Goal: Task Accomplishment & Management: Use online tool/utility

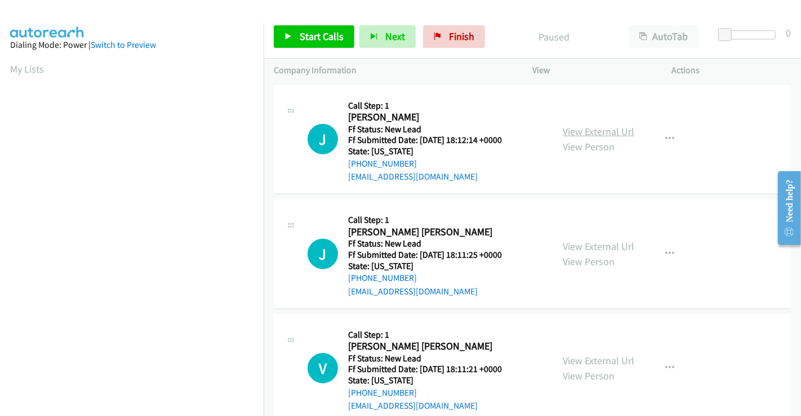
click at [600, 132] on link "View External Url" at bounding box center [599, 131] width 72 height 13
click at [582, 243] on link "View External Url" at bounding box center [599, 246] width 72 height 13
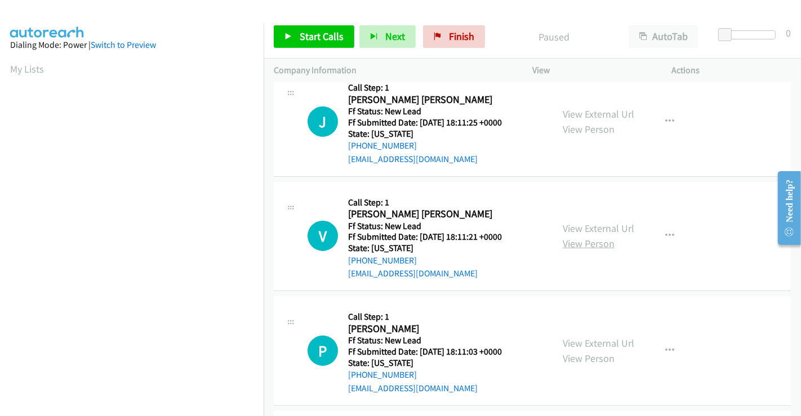
scroll to position [188, 0]
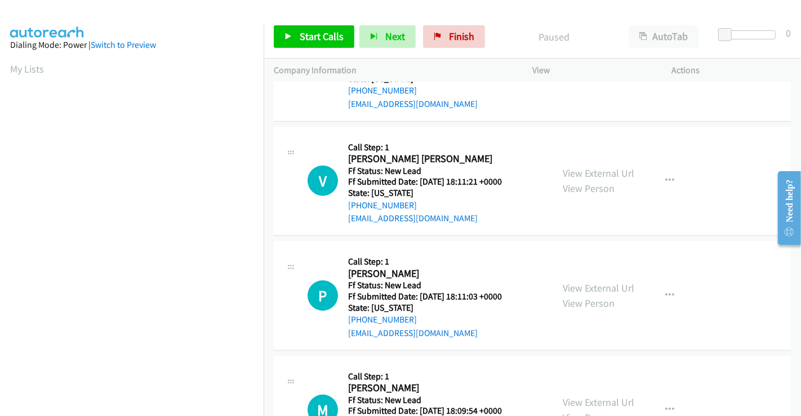
click at [586, 162] on div "View External Url View Person View External Url Email Schedule/Manage Callback …" at bounding box center [628, 181] width 150 height 89
click at [588, 167] on link "View External Url" at bounding box center [599, 173] width 72 height 13
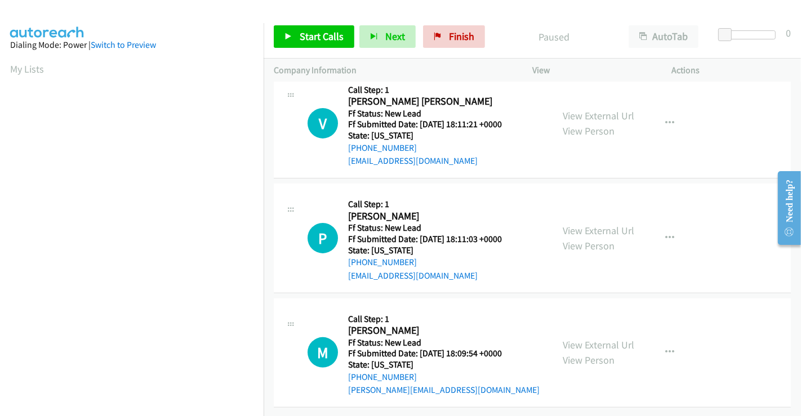
scroll to position [253, 0]
click at [591, 224] on link "View External Url" at bounding box center [599, 230] width 72 height 13
click at [576, 339] on link "View External Url" at bounding box center [599, 345] width 72 height 13
click at [327, 34] on span "Start Calls" at bounding box center [322, 36] width 44 height 13
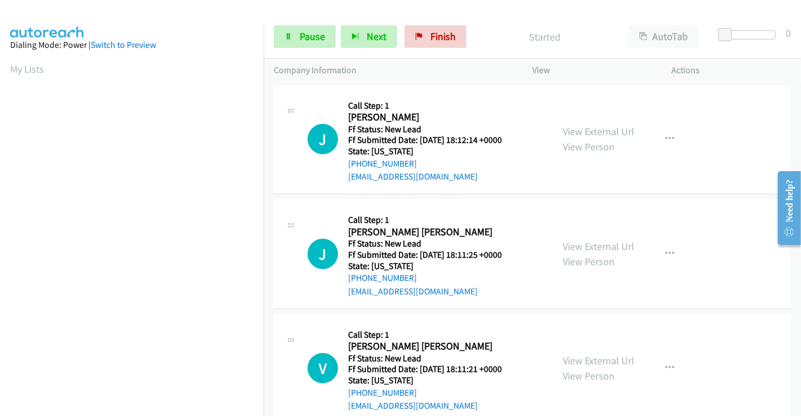
scroll to position [217, 0]
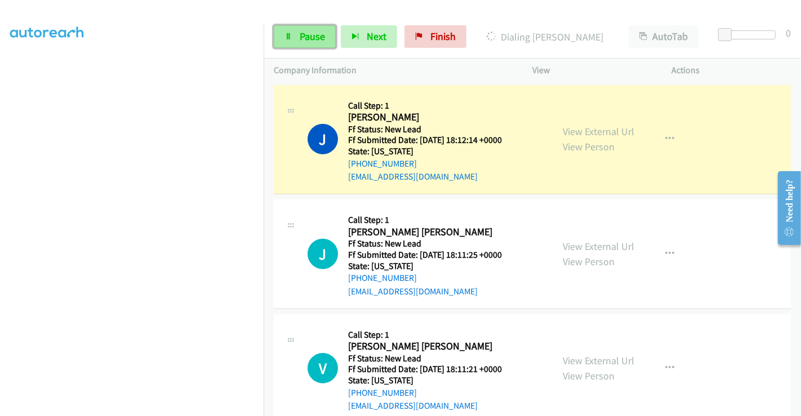
click at [304, 40] on span "Pause" at bounding box center [312, 36] width 25 height 13
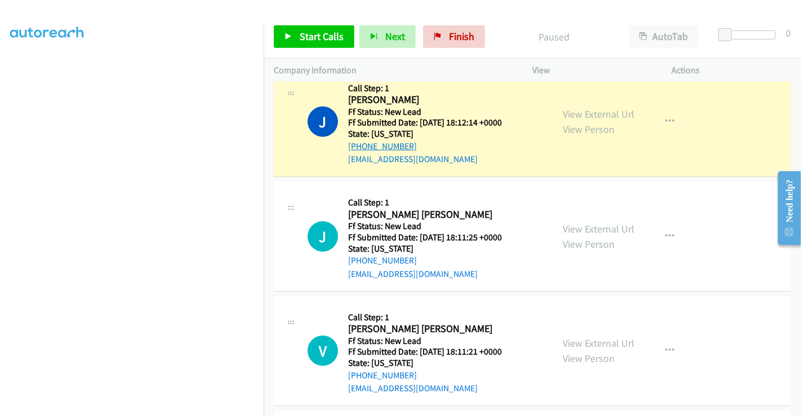
scroll to position [0, 0]
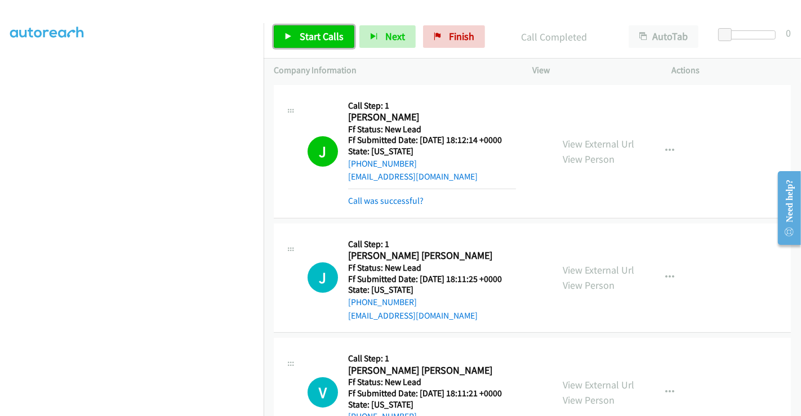
click at [304, 35] on span "Start Calls" at bounding box center [322, 36] width 44 height 13
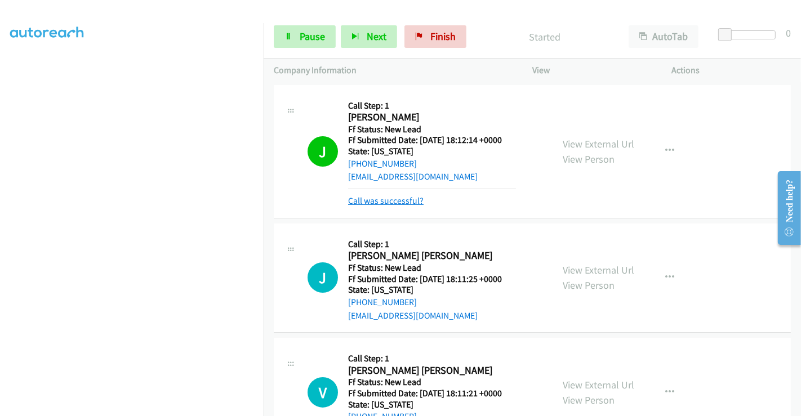
click at [404, 198] on link "Call was successful?" at bounding box center [385, 200] width 75 height 11
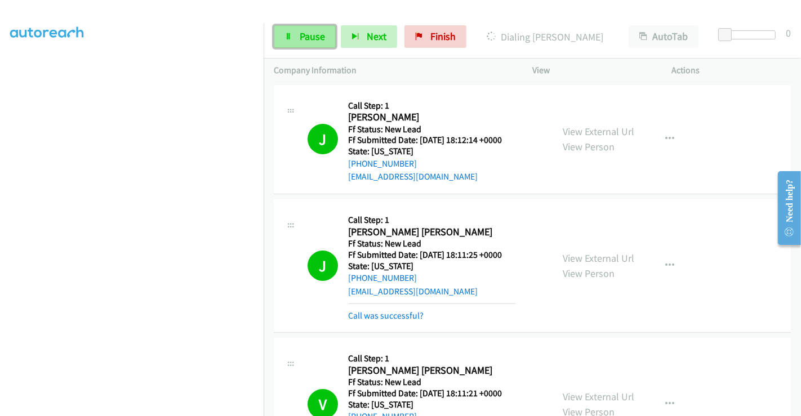
click at [310, 34] on span "Pause" at bounding box center [312, 36] width 25 height 13
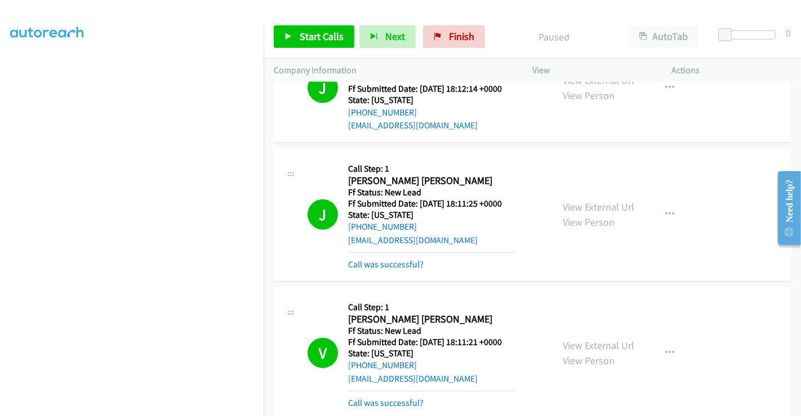
scroll to position [125, 0]
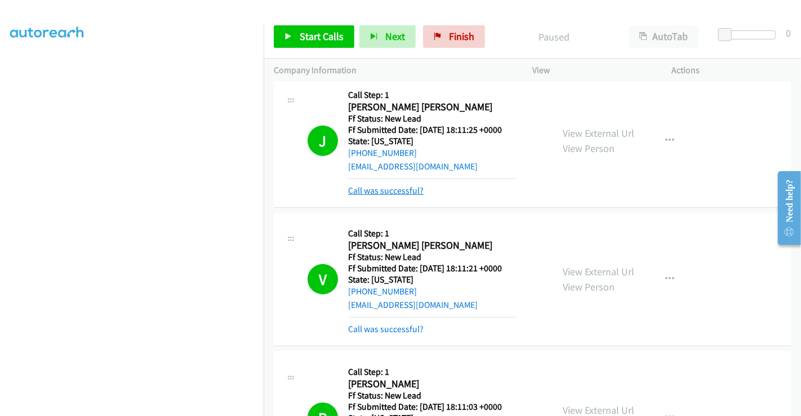
click at [401, 189] on link "Call was successful?" at bounding box center [385, 190] width 75 height 11
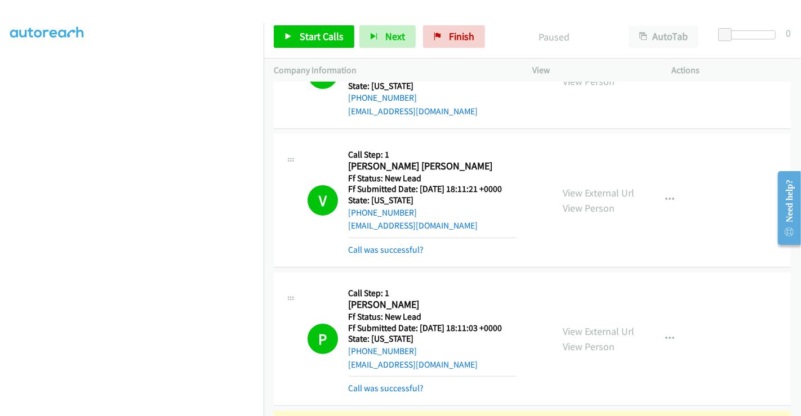
scroll to position [313, 0]
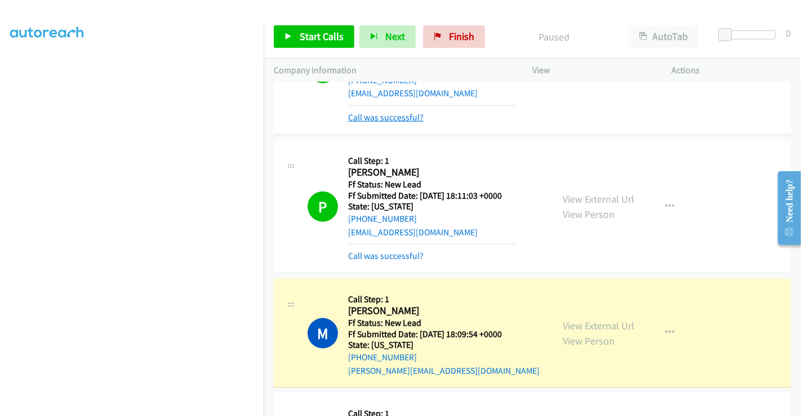
click at [382, 119] on link "Call was successful?" at bounding box center [385, 117] width 75 height 11
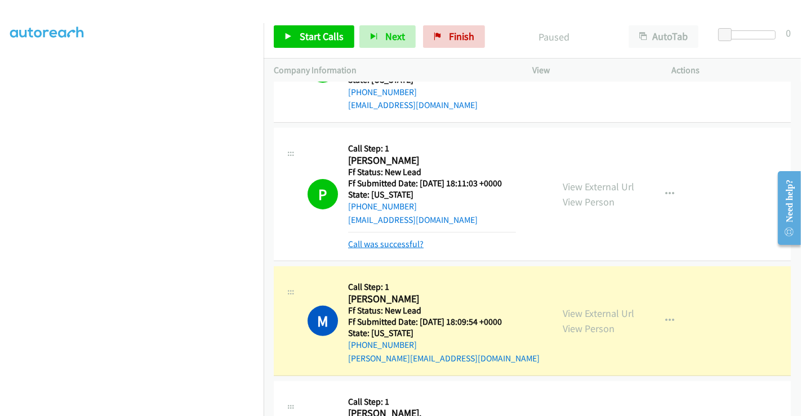
click at [390, 241] on link "Call was successful?" at bounding box center [385, 244] width 75 height 11
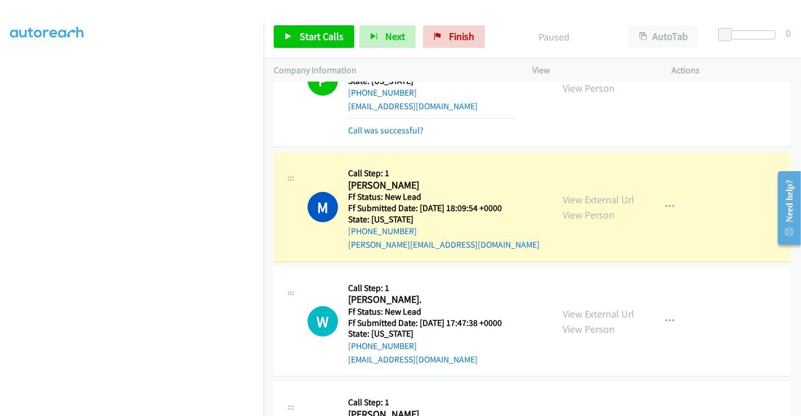
scroll to position [414, 0]
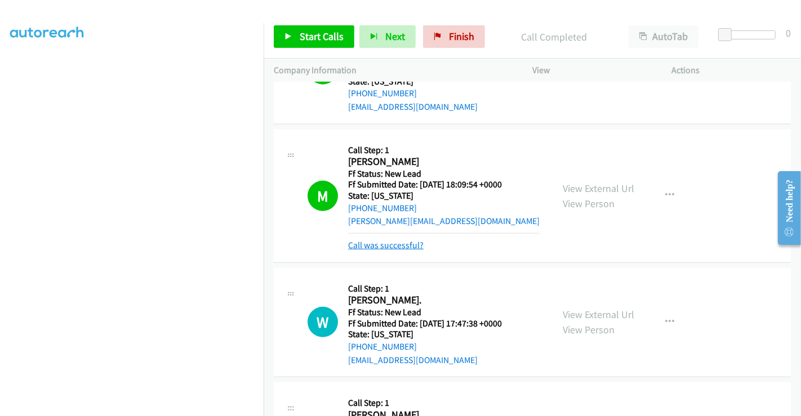
click at [393, 244] on link "Call was successful?" at bounding box center [385, 245] width 75 height 11
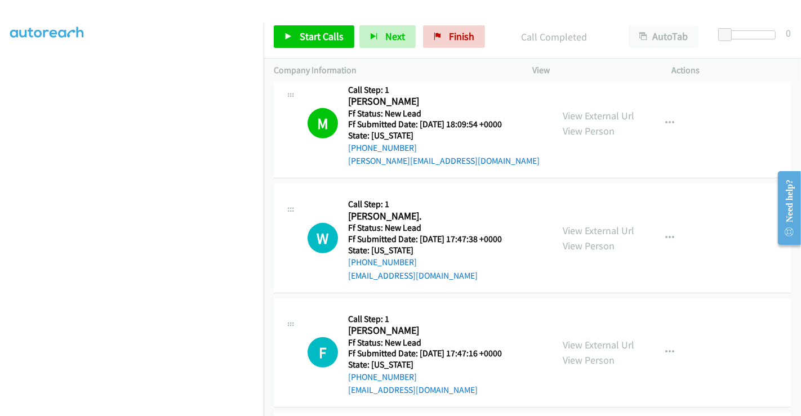
scroll to position [597, 0]
click at [595, 110] on link "View External Url" at bounding box center [599, 116] width 72 height 13
click at [600, 225] on link "View External Url" at bounding box center [599, 230] width 72 height 13
click at [598, 339] on link "View External Url" at bounding box center [599, 345] width 72 height 13
click at [319, 31] on span "Start Calls" at bounding box center [322, 36] width 44 height 13
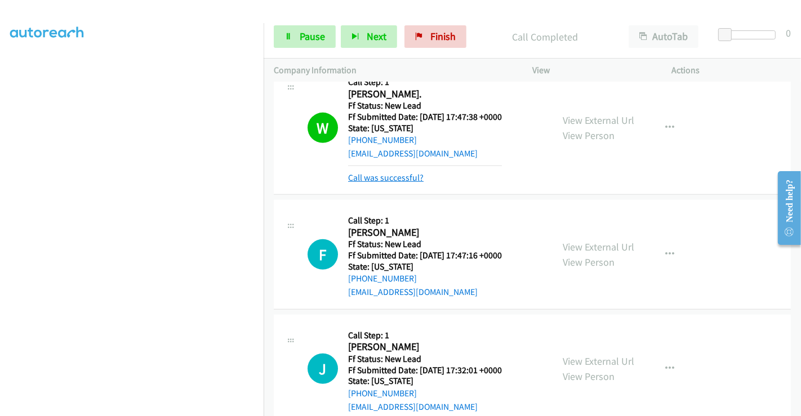
click at [385, 178] on link "Call was successful?" at bounding box center [385, 177] width 75 height 11
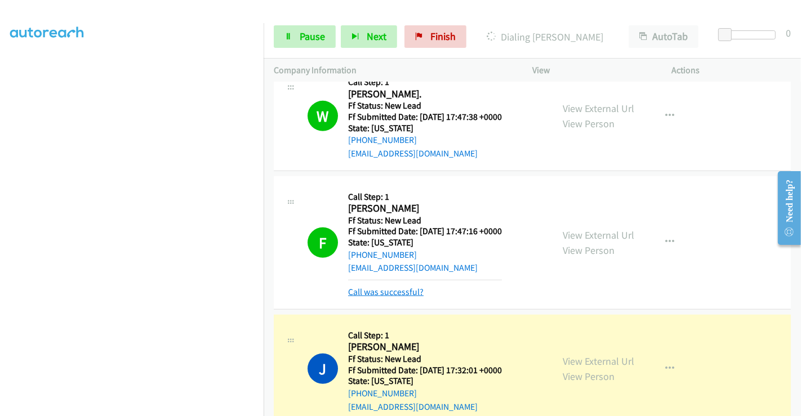
click at [395, 288] on link "Call was successful?" at bounding box center [385, 292] width 75 height 11
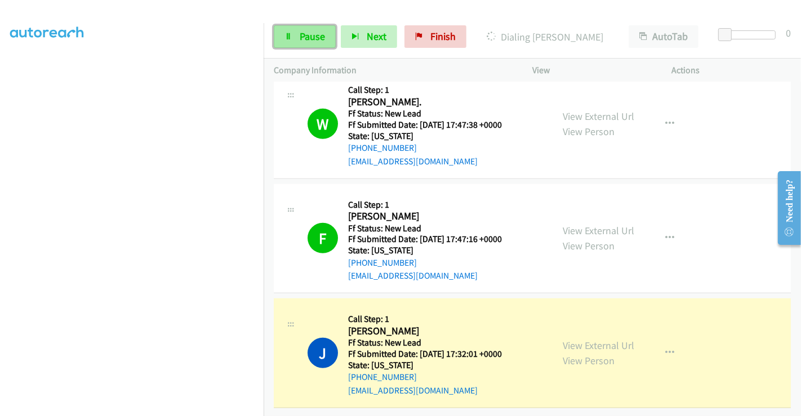
click at [301, 33] on span "Pause" at bounding box center [312, 36] width 25 height 13
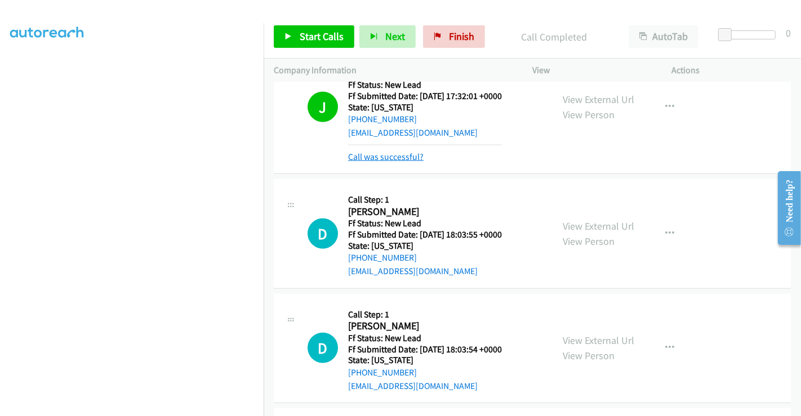
click at [392, 156] on link "Call was successful?" at bounding box center [385, 157] width 75 height 11
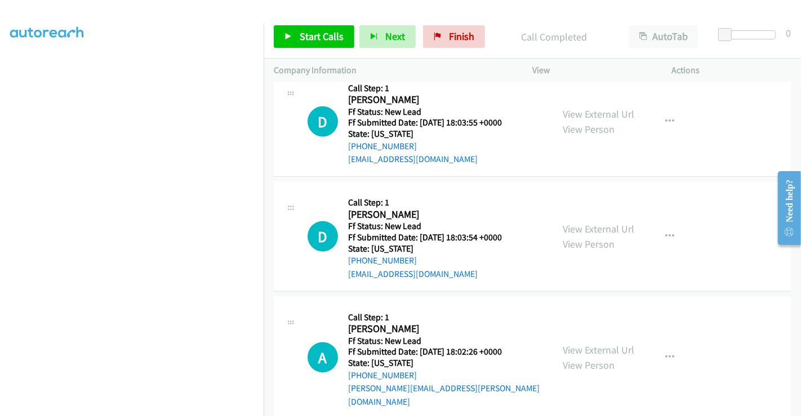
scroll to position [940, 0]
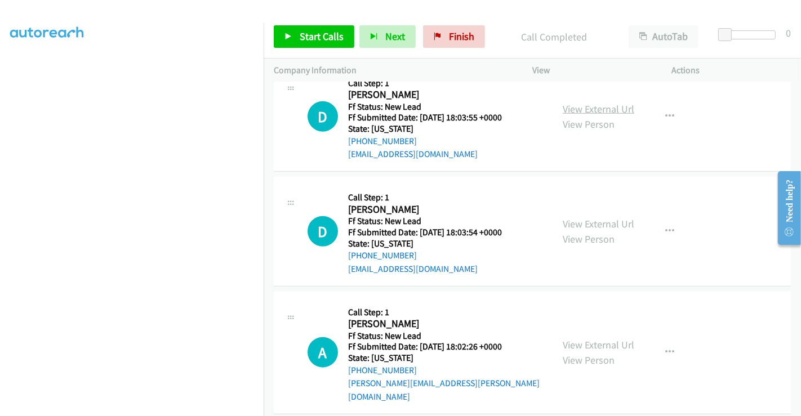
click at [592, 103] on link "View External Url" at bounding box center [599, 109] width 72 height 13
click at [592, 219] on link "View External Url" at bounding box center [599, 223] width 72 height 13
click at [593, 339] on link "View External Url" at bounding box center [599, 345] width 72 height 13
click at [318, 36] on span "Start Calls" at bounding box center [322, 36] width 44 height 13
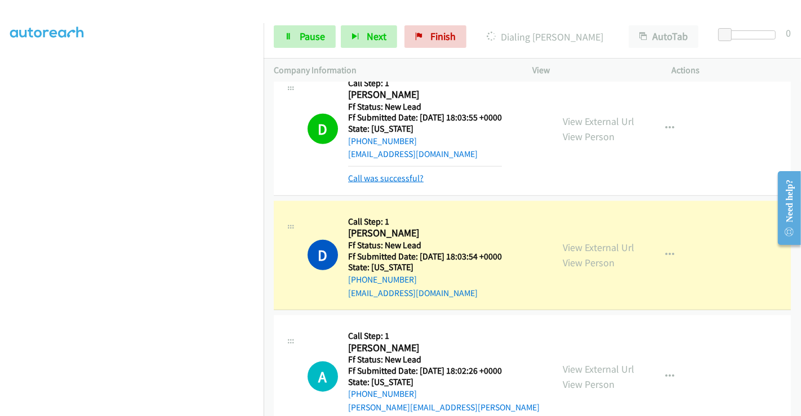
click at [384, 173] on link "Call was successful?" at bounding box center [385, 178] width 75 height 11
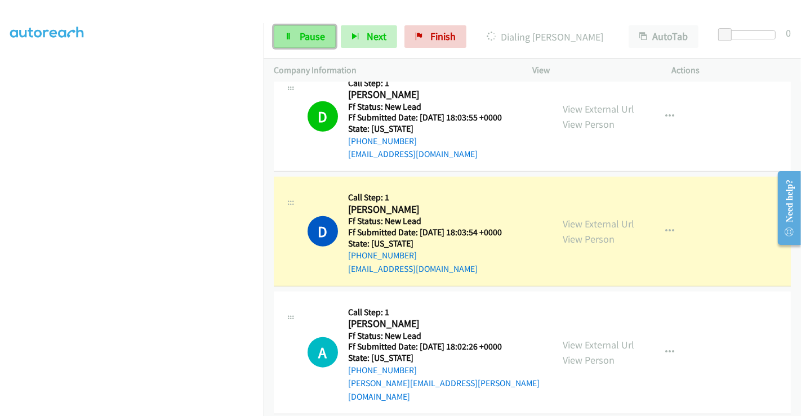
click at [297, 35] on link "Pause" at bounding box center [305, 36] width 62 height 23
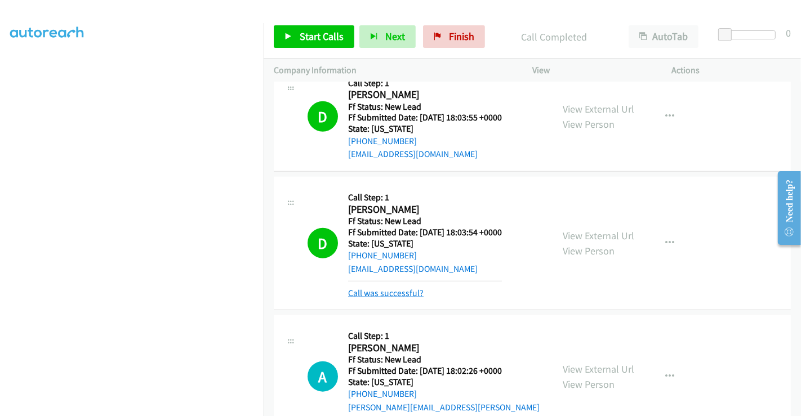
click at [402, 288] on link "Call was successful?" at bounding box center [385, 293] width 75 height 11
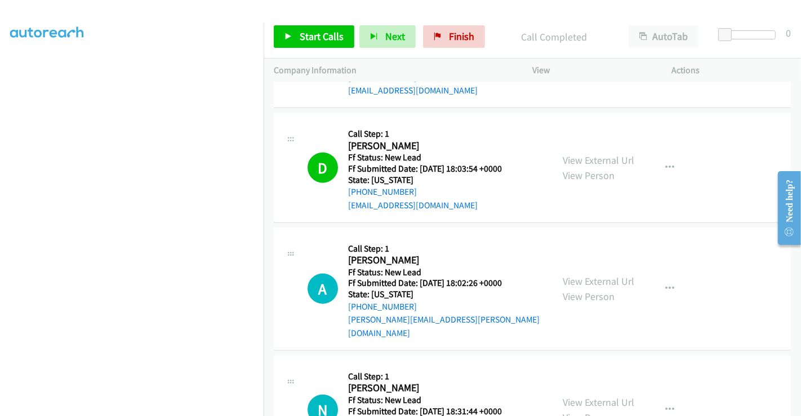
scroll to position [1065, 0]
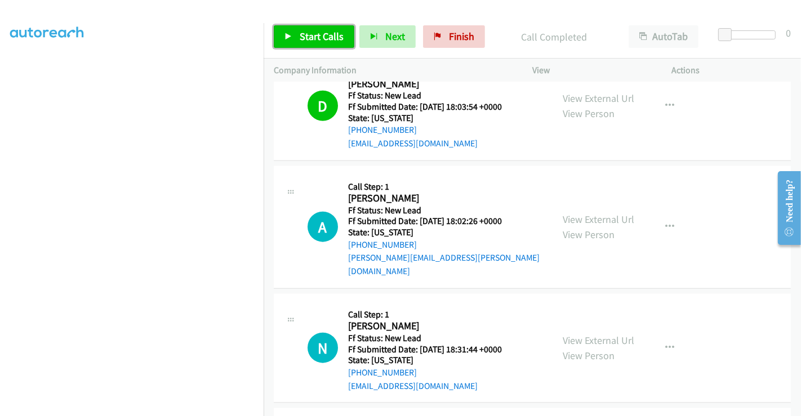
click at [325, 32] on span "Start Calls" at bounding box center [322, 36] width 44 height 13
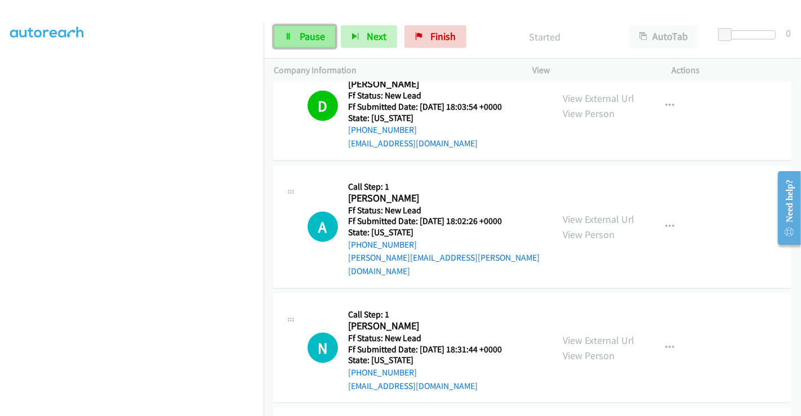
click at [301, 34] on span "Pause" at bounding box center [312, 36] width 25 height 13
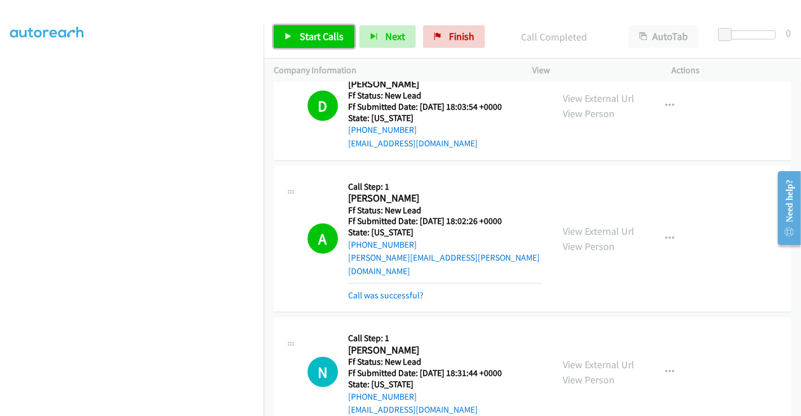
click at [322, 34] on span "Start Calls" at bounding box center [322, 36] width 44 height 13
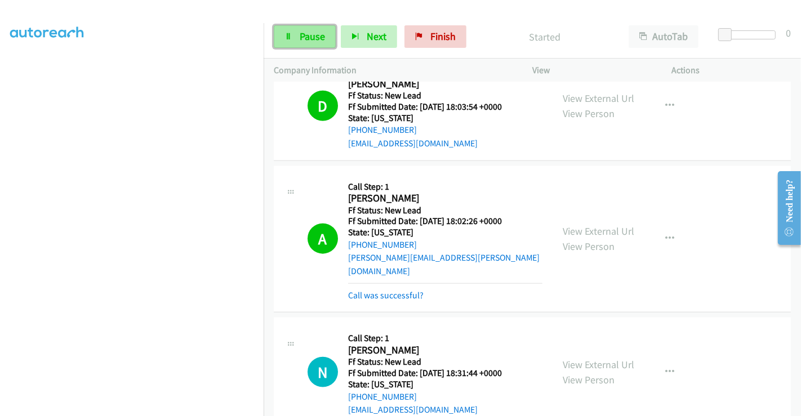
click at [304, 31] on span "Pause" at bounding box center [312, 36] width 25 height 13
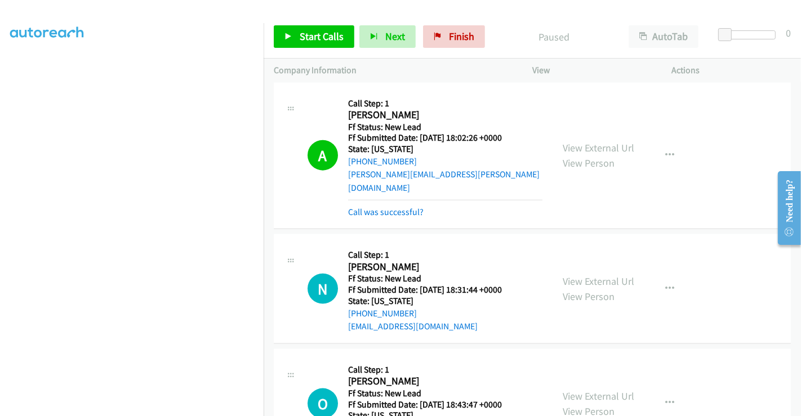
scroll to position [1253, 0]
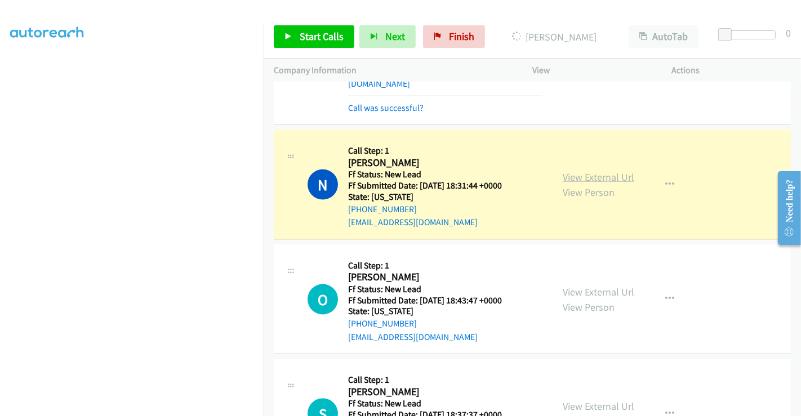
click at [582, 171] on link "View External Url" at bounding box center [599, 177] width 72 height 13
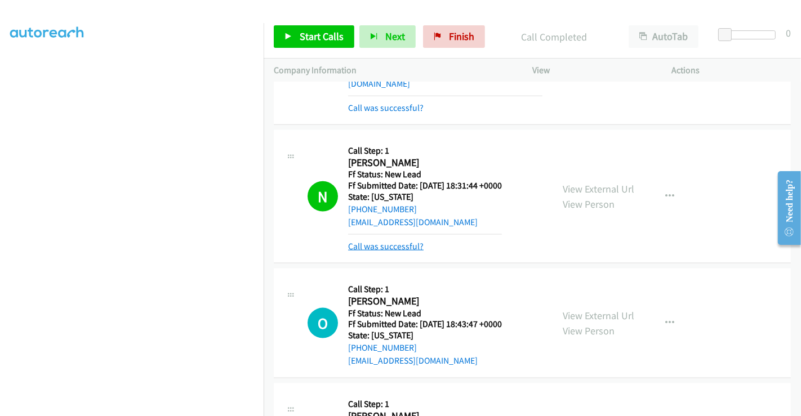
click at [388, 241] on link "Call was successful?" at bounding box center [385, 246] width 75 height 11
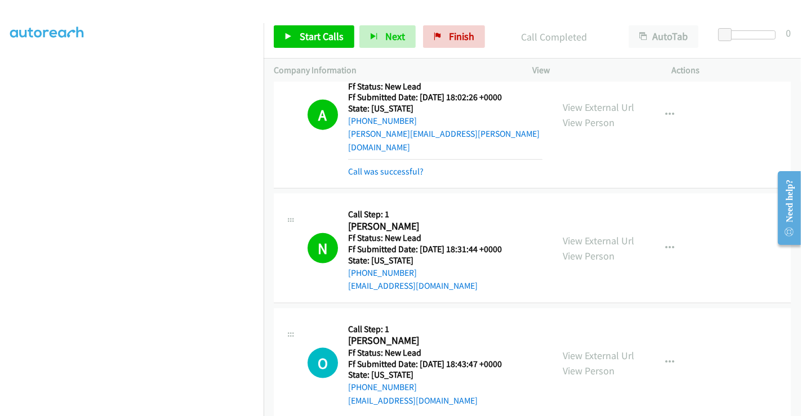
scroll to position [1128, 0]
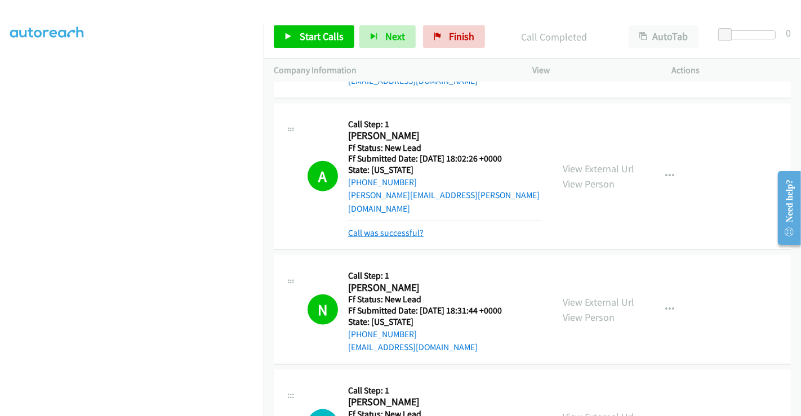
click at [394, 228] on link "Call was successful?" at bounding box center [385, 233] width 75 height 11
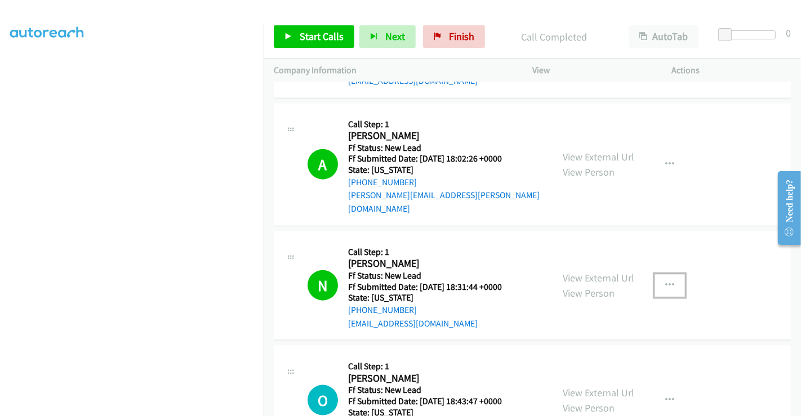
click at [671, 274] on button "button" at bounding box center [670, 285] width 30 height 23
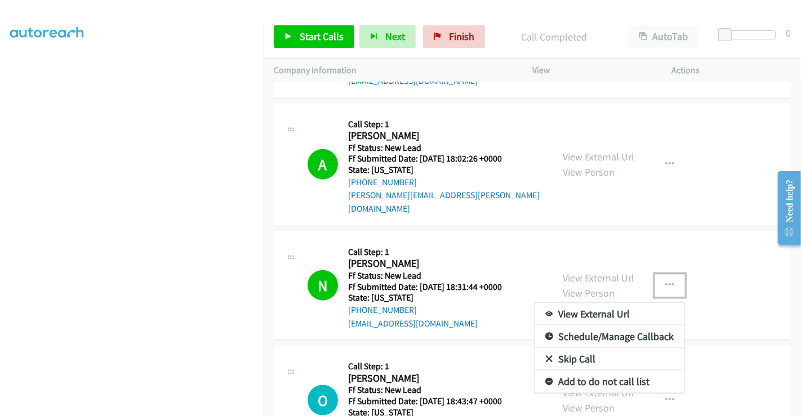
click at [579, 371] on link "Add to do not call list" at bounding box center [610, 382] width 150 height 23
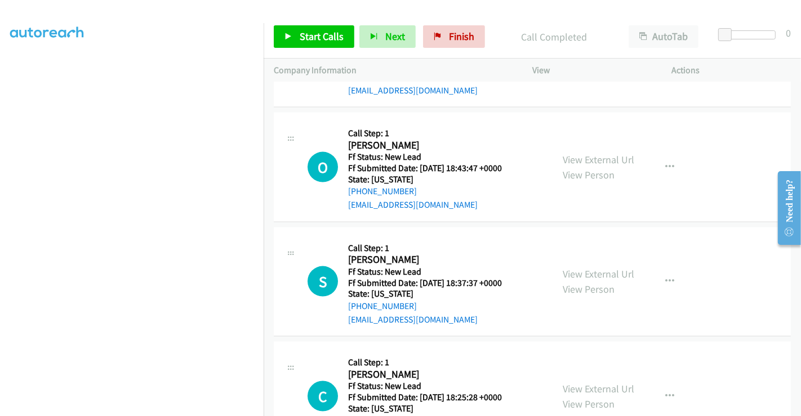
scroll to position [1378, 0]
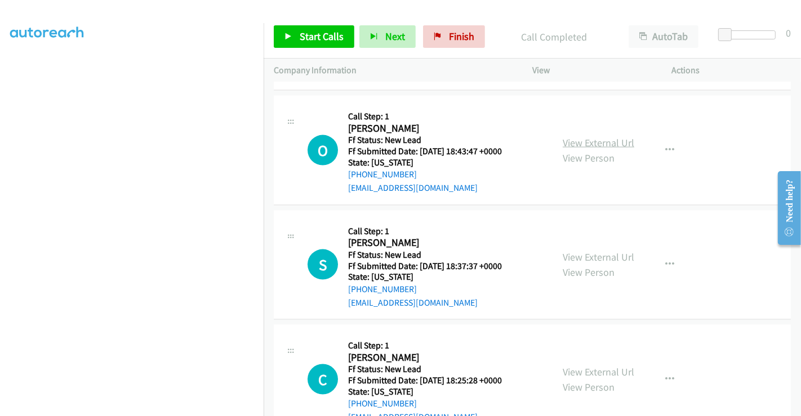
click at [605, 136] on link "View External Url" at bounding box center [599, 142] width 72 height 13
click at [594, 251] on link "View External Url" at bounding box center [599, 257] width 72 height 13
click at [587, 366] on link "View External Url" at bounding box center [599, 372] width 72 height 13
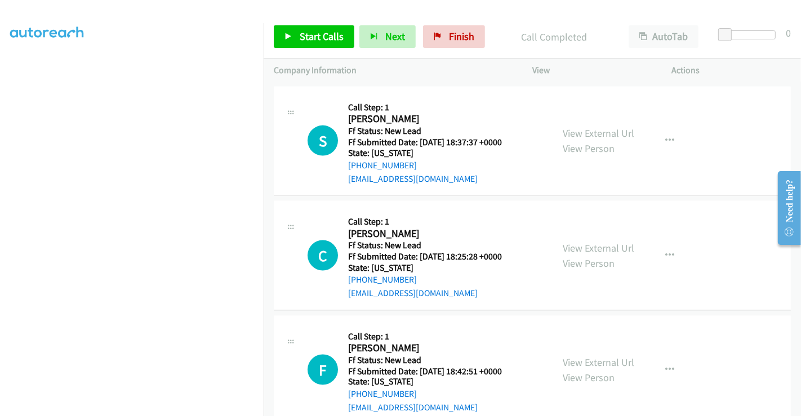
scroll to position [1512, 0]
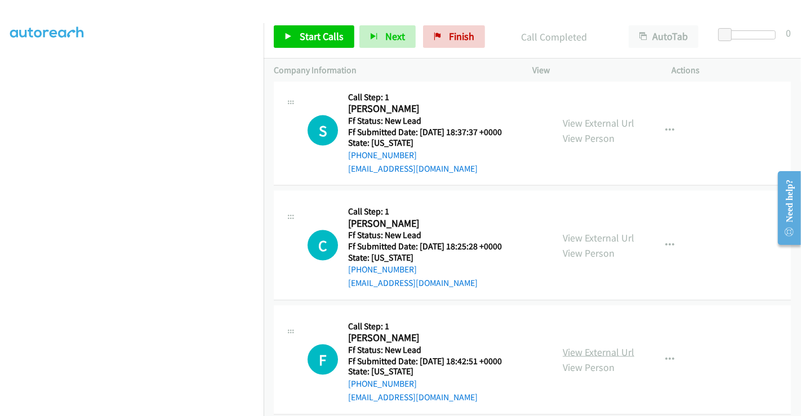
click at [597, 346] on link "View External Url" at bounding box center [599, 352] width 72 height 13
click at [322, 42] on span "Start Calls" at bounding box center [322, 36] width 44 height 13
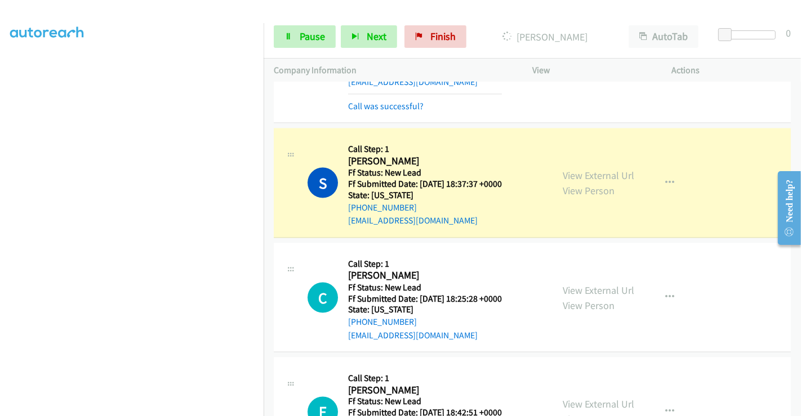
scroll to position [1411, 0]
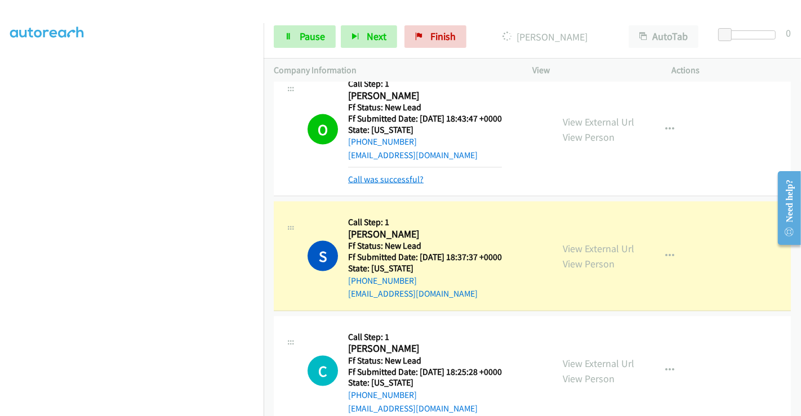
click at [381, 174] on link "Call was successful?" at bounding box center [385, 179] width 75 height 11
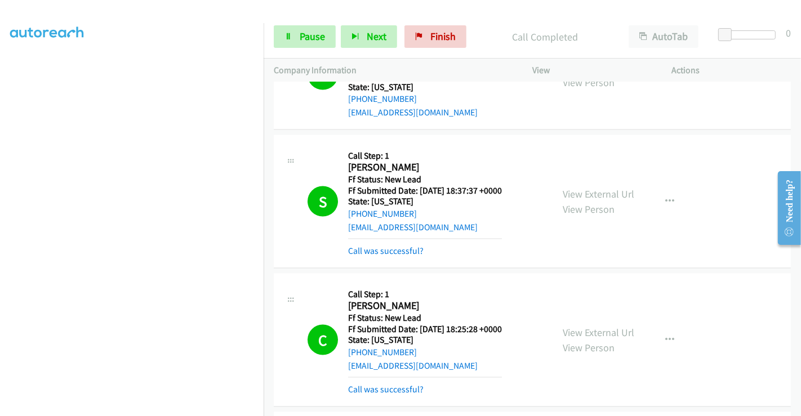
scroll to position [1473, 0]
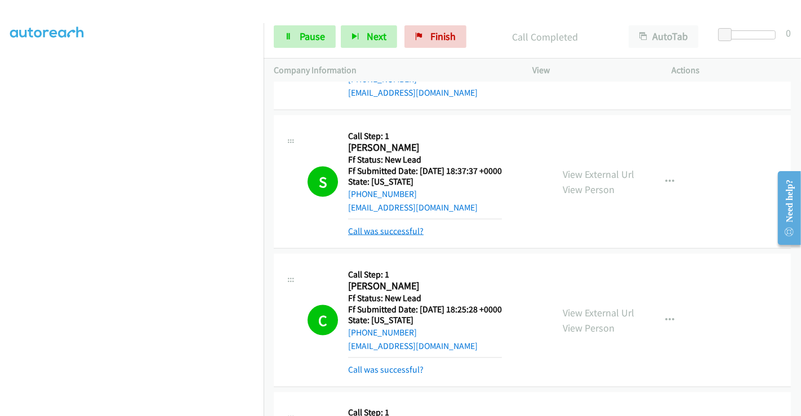
click at [388, 226] on link "Call was successful?" at bounding box center [385, 231] width 75 height 11
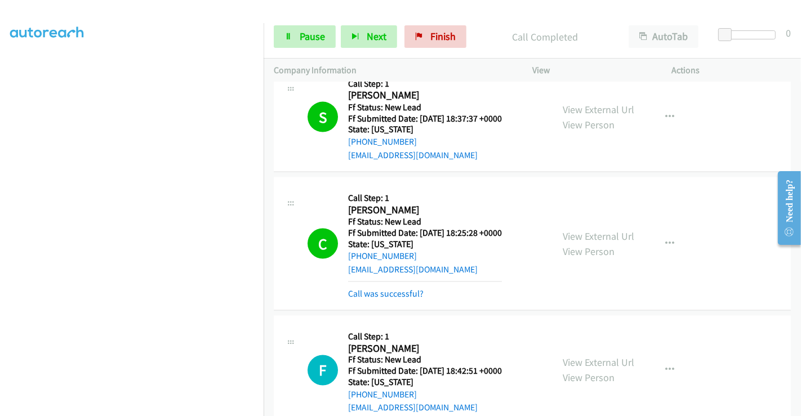
scroll to position [1598, 0]
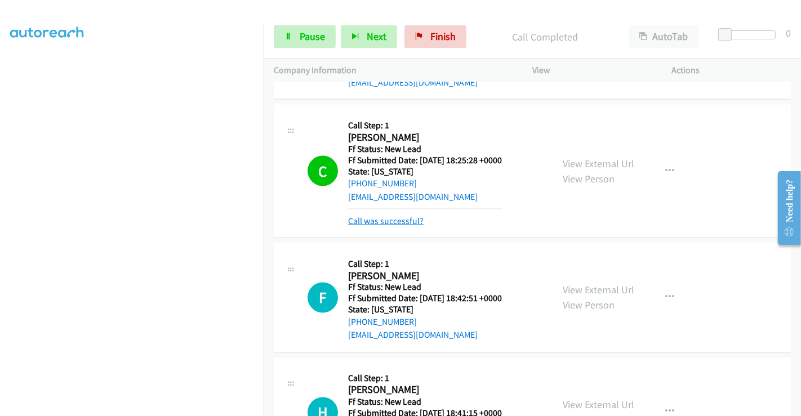
click at [388, 216] on link "Call was successful?" at bounding box center [385, 221] width 75 height 11
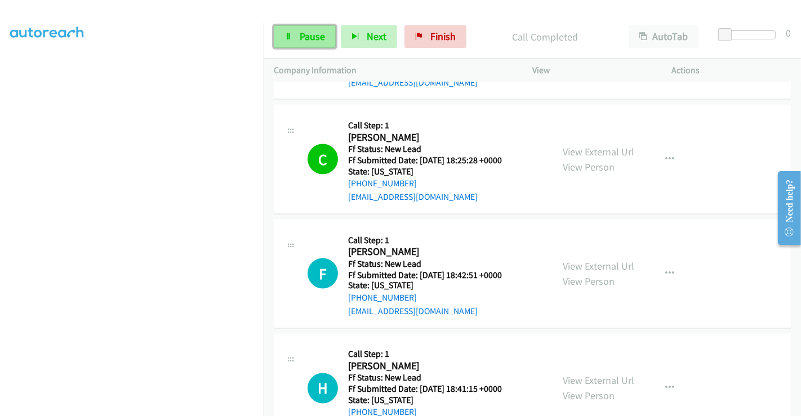
click at [304, 33] on span "Pause" at bounding box center [312, 36] width 25 height 13
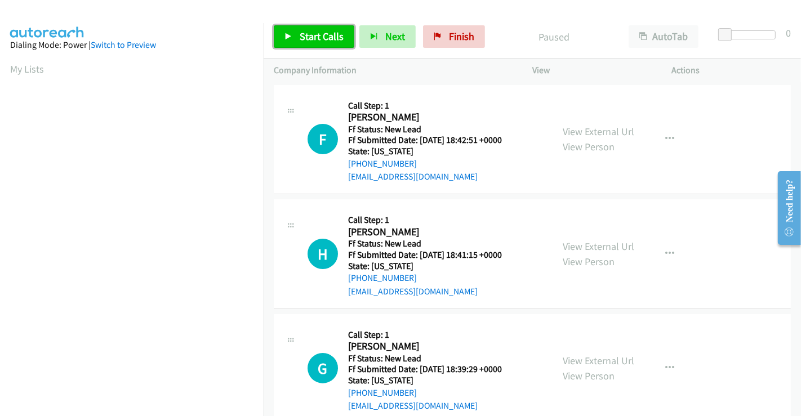
click at [316, 36] on span "Start Calls" at bounding box center [322, 36] width 44 height 13
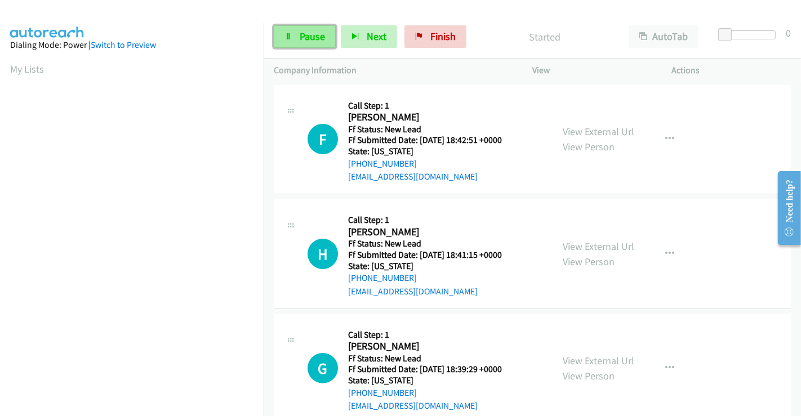
click at [303, 37] on span "Pause" at bounding box center [312, 36] width 25 height 13
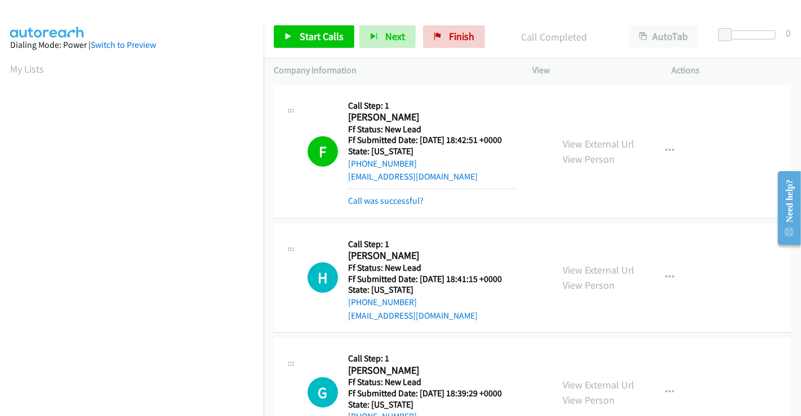
scroll to position [217, 0]
click at [401, 198] on link "Call was successful?" at bounding box center [385, 200] width 75 height 11
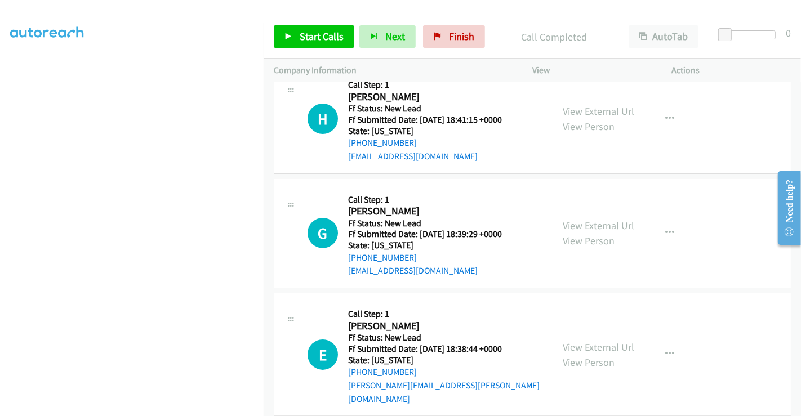
scroll to position [139, 0]
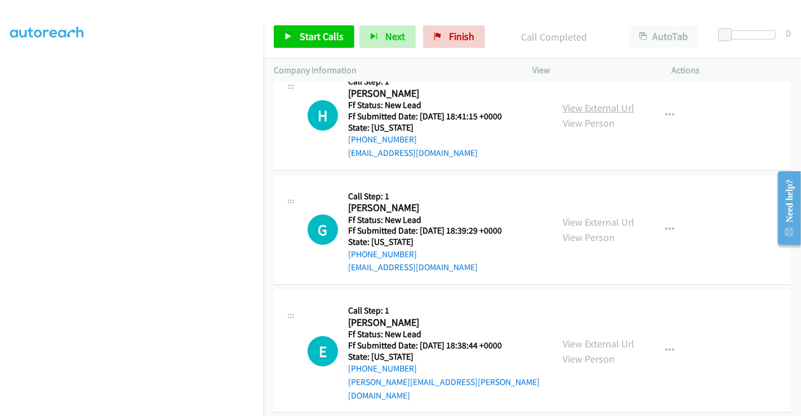
click at [590, 107] on link "View External Url" at bounding box center [599, 107] width 72 height 13
click at [590, 218] on link "View External Url" at bounding box center [599, 222] width 72 height 13
click at [587, 337] on link "View External Url" at bounding box center [599, 343] width 72 height 13
click at [341, 35] on span "Start Calls" at bounding box center [322, 36] width 44 height 13
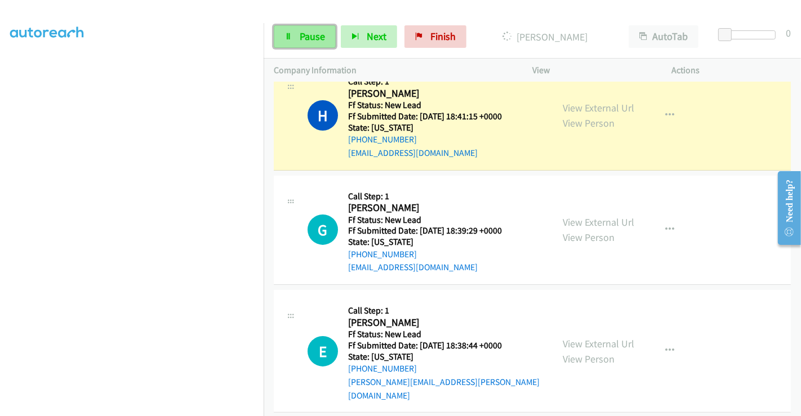
click at [314, 38] on span "Pause" at bounding box center [312, 36] width 25 height 13
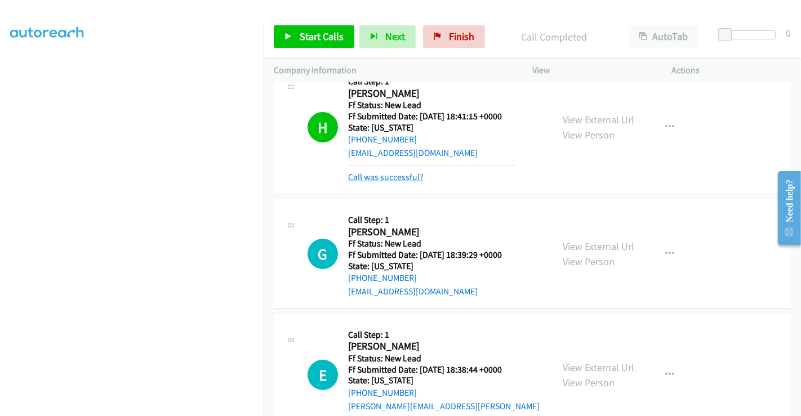
click at [397, 175] on link "Call was successful?" at bounding box center [385, 177] width 75 height 11
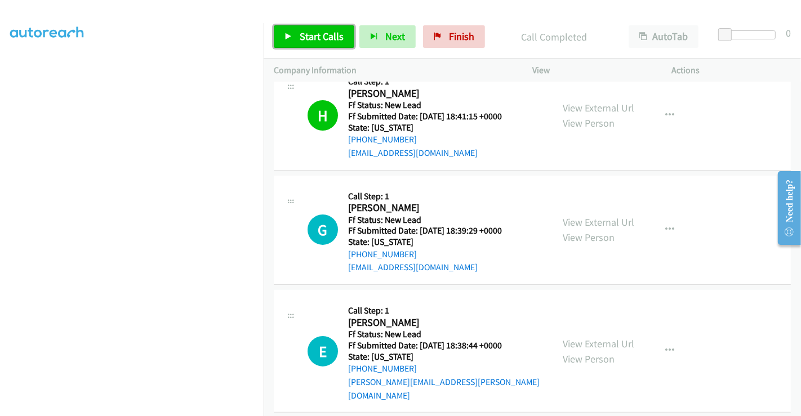
click at [309, 31] on span "Start Calls" at bounding box center [322, 36] width 44 height 13
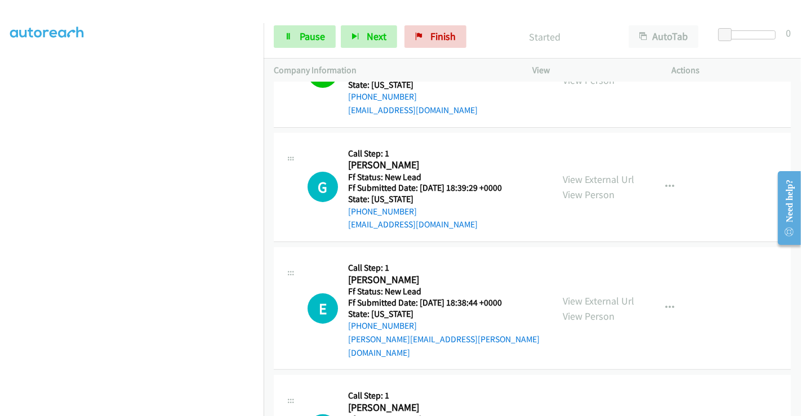
scroll to position [201, 0]
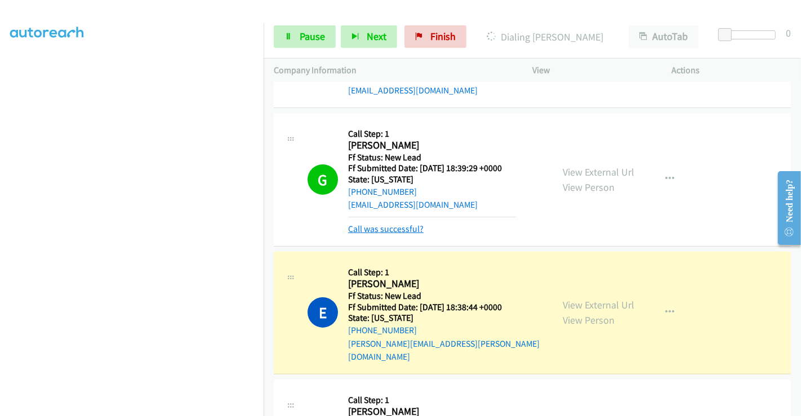
click at [394, 226] on link "Call was successful?" at bounding box center [385, 229] width 75 height 11
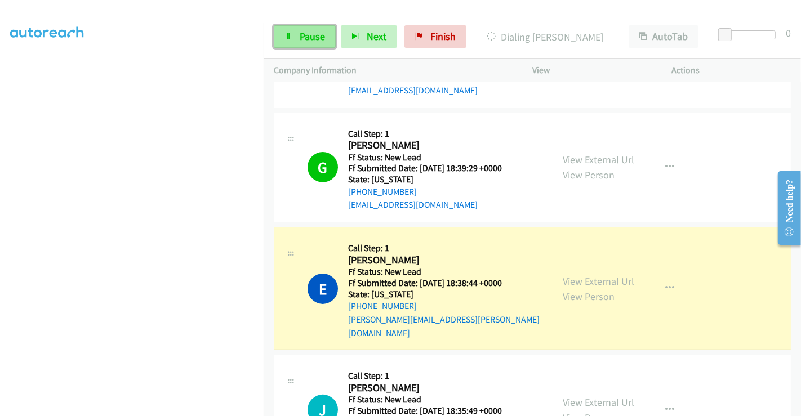
click at [310, 44] on link "Pause" at bounding box center [305, 36] width 62 height 23
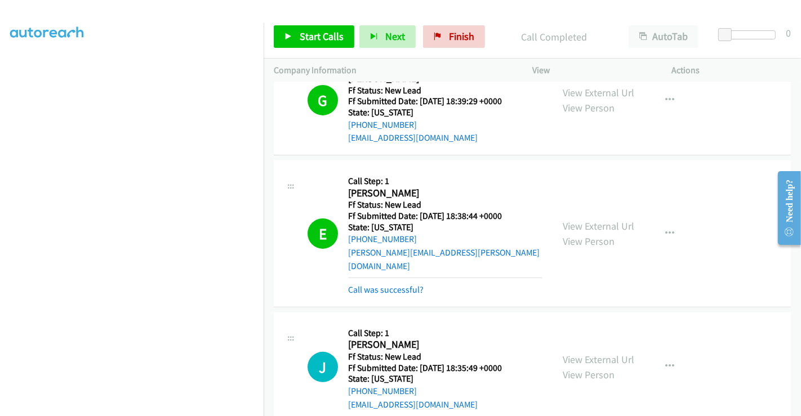
scroll to position [327, 0]
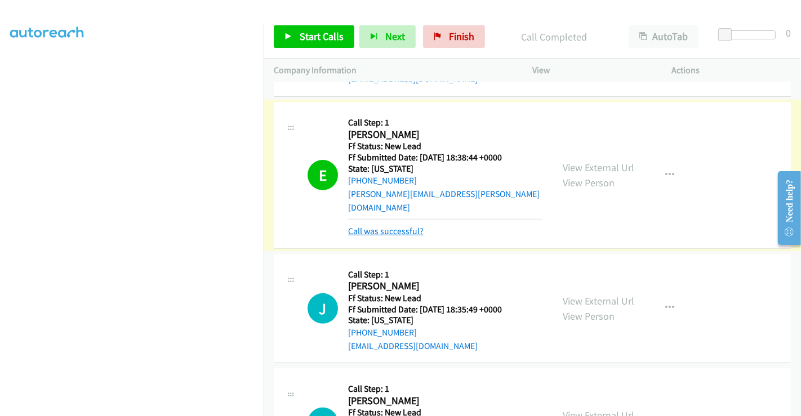
click at [412, 226] on link "Call was successful?" at bounding box center [385, 231] width 75 height 11
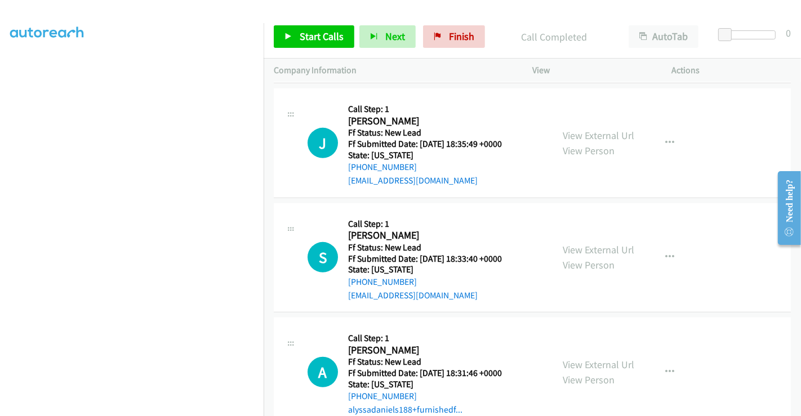
scroll to position [482, 0]
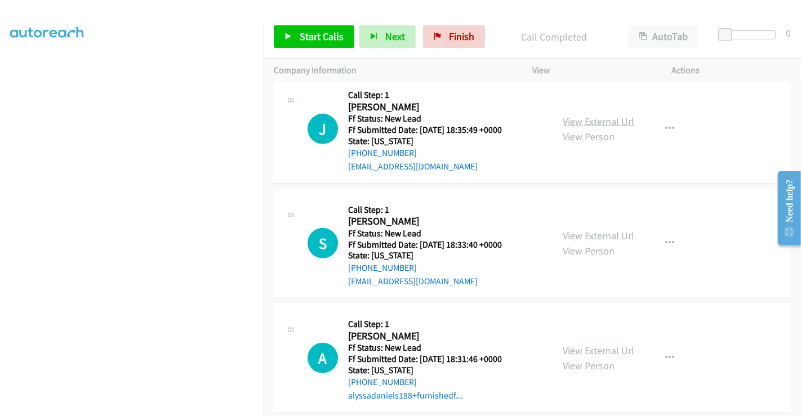
click at [594, 115] on link "View External Url" at bounding box center [599, 121] width 72 height 13
drag, startPoint x: 587, startPoint y: 225, endPoint x: 591, endPoint y: 261, distance: 36.8
click at [591, 229] on link "View External Url" at bounding box center [599, 235] width 72 height 13
click at [590, 344] on link "View External Url" at bounding box center [599, 350] width 72 height 13
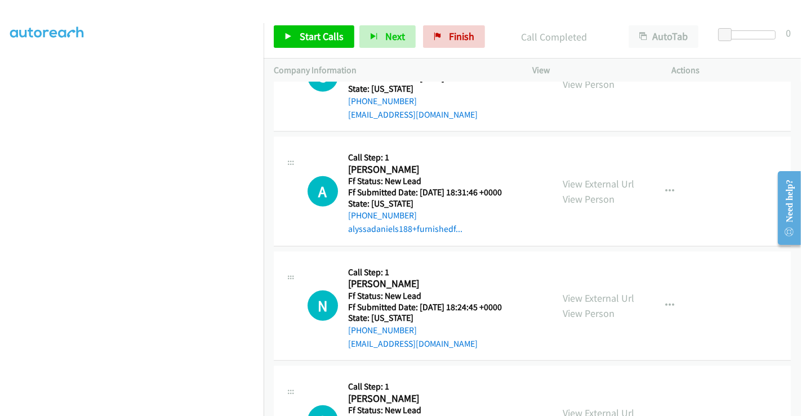
scroll to position [711, 0]
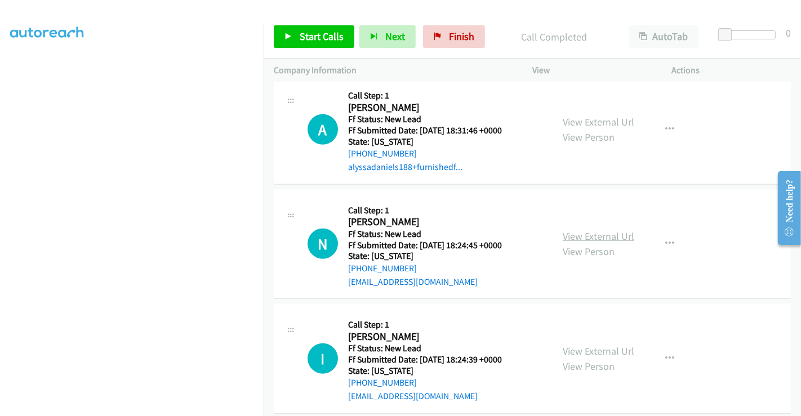
click at [576, 230] on link "View External Url" at bounding box center [599, 236] width 72 height 13
click at [603, 345] on link "View External Url" at bounding box center [599, 351] width 72 height 13
click at [318, 38] on span "Start Calls" at bounding box center [322, 36] width 44 height 13
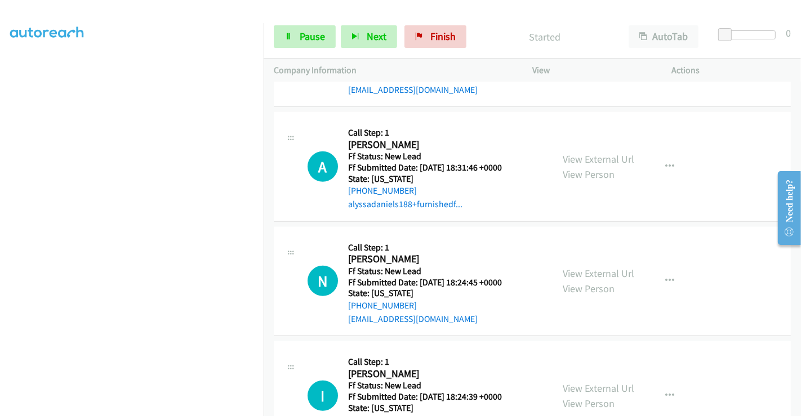
scroll to position [648, 0]
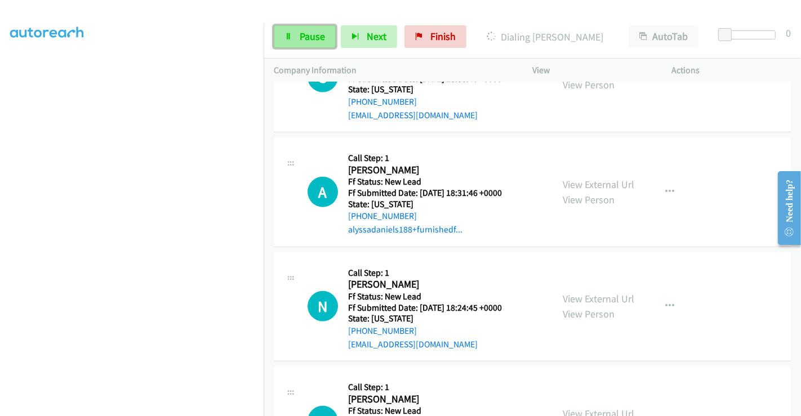
click at [305, 35] on span "Pause" at bounding box center [312, 36] width 25 height 13
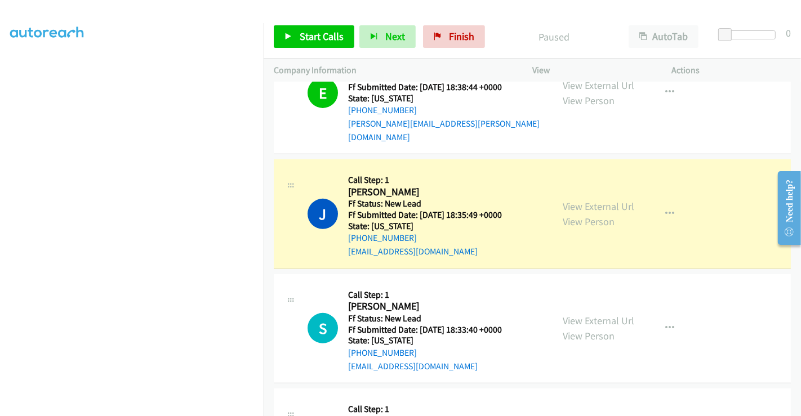
scroll to position [398, 0]
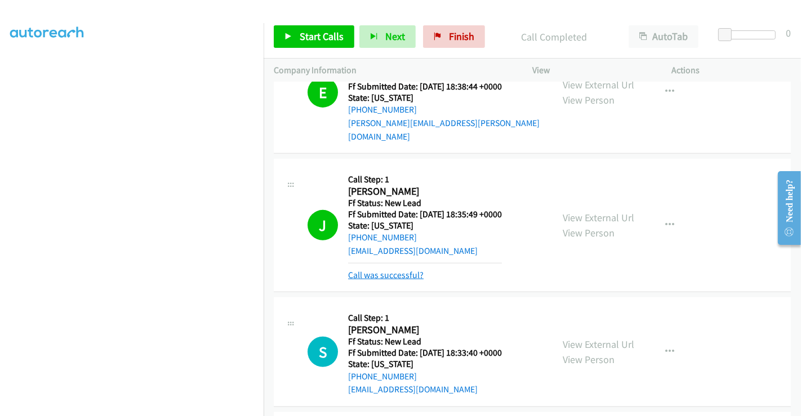
click at [376, 270] on link "Call was successful?" at bounding box center [385, 275] width 75 height 11
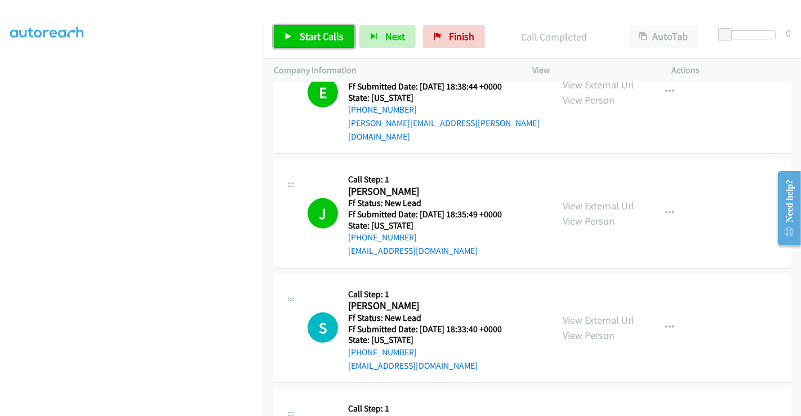
click at [314, 41] on span "Start Calls" at bounding box center [322, 36] width 44 height 13
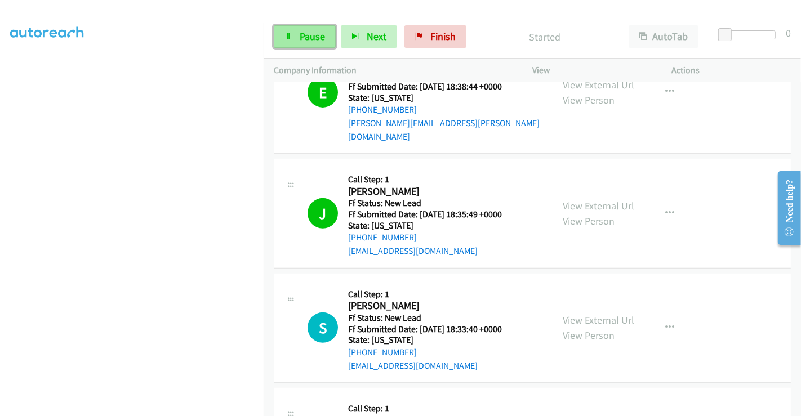
click at [301, 34] on span "Pause" at bounding box center [312, 36] width 25 height 13
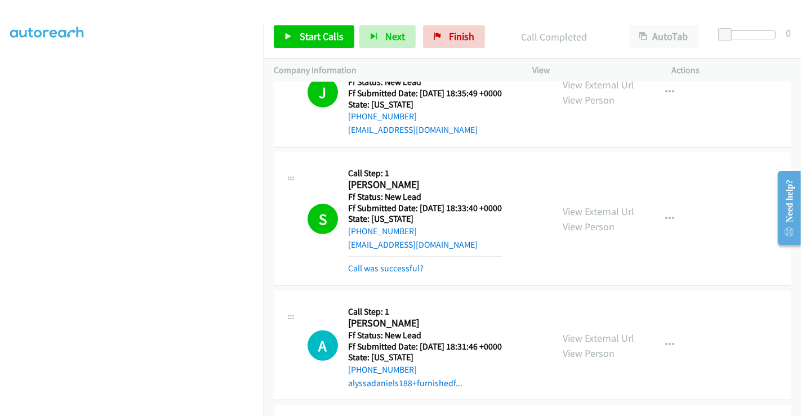
scroll to position [523, 0]
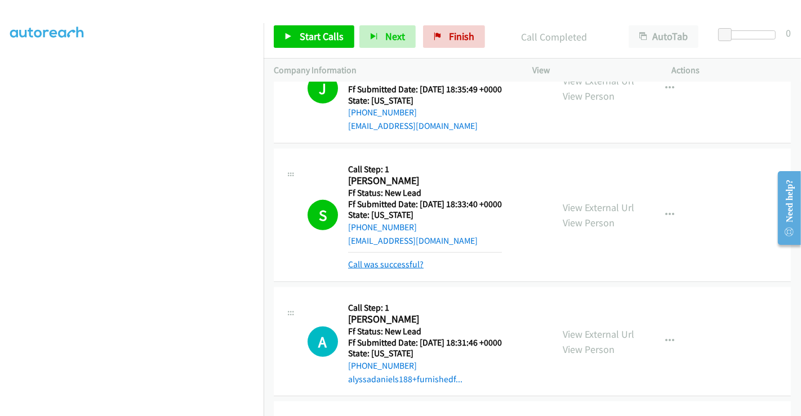
click at [392, 259] on link "Call was successful?" at bounding box center [385, 264] width 75 height 11
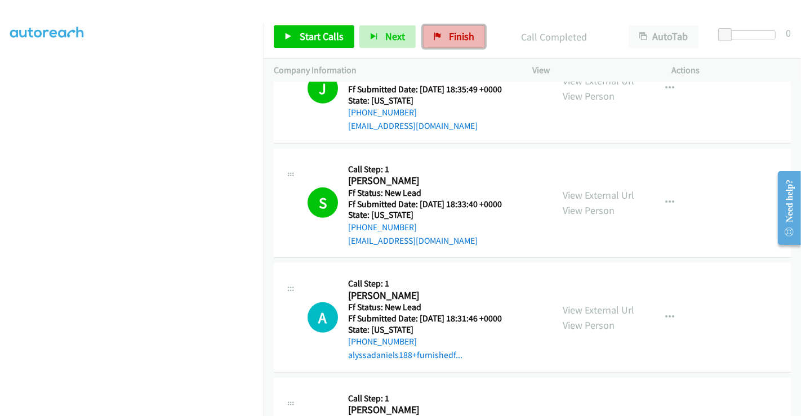
click at [452, 32] on span "Finish" at bounding box center [461, 36] width 25 height 13
